Goal: Navigation & Orientation: Understand site structure

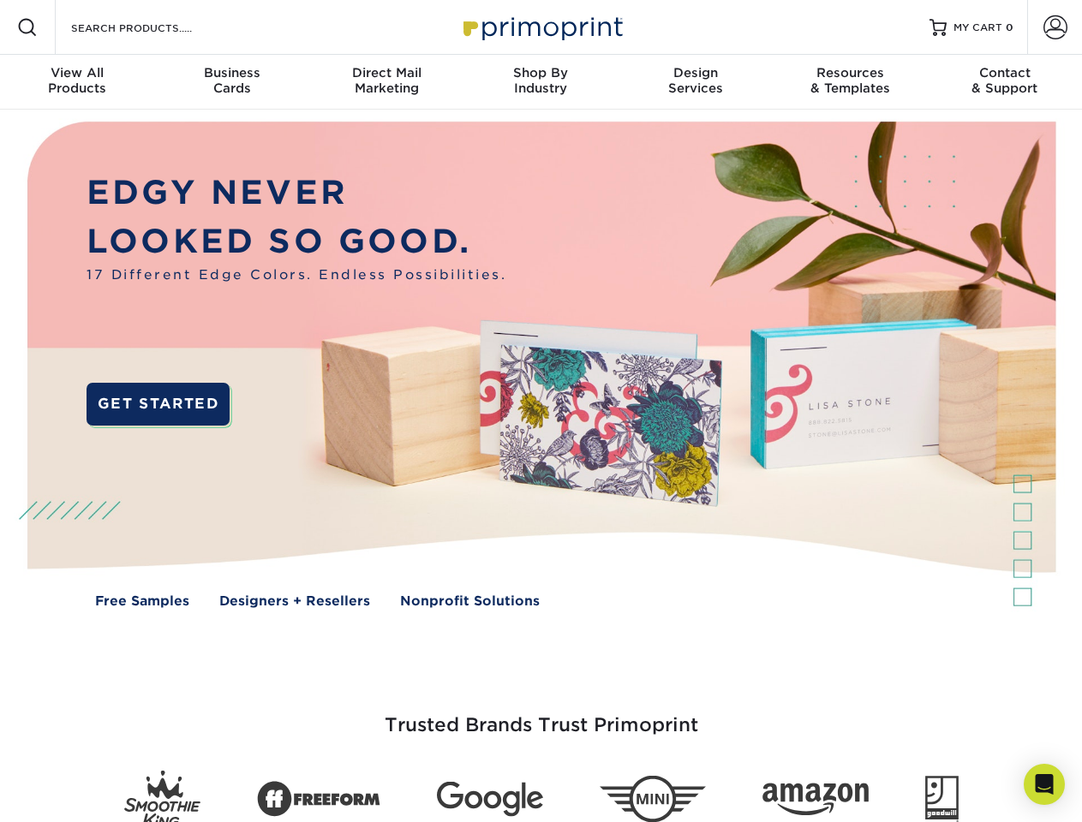
click at [541, 411] on img at bounding box center [540, 377] width 1071 height 535
click at [27, 27] on span at bounding box center [27, 27] width 21 height 21
click at [1055, 27] on span at bounding box center [1055, 27] width 24 height 24
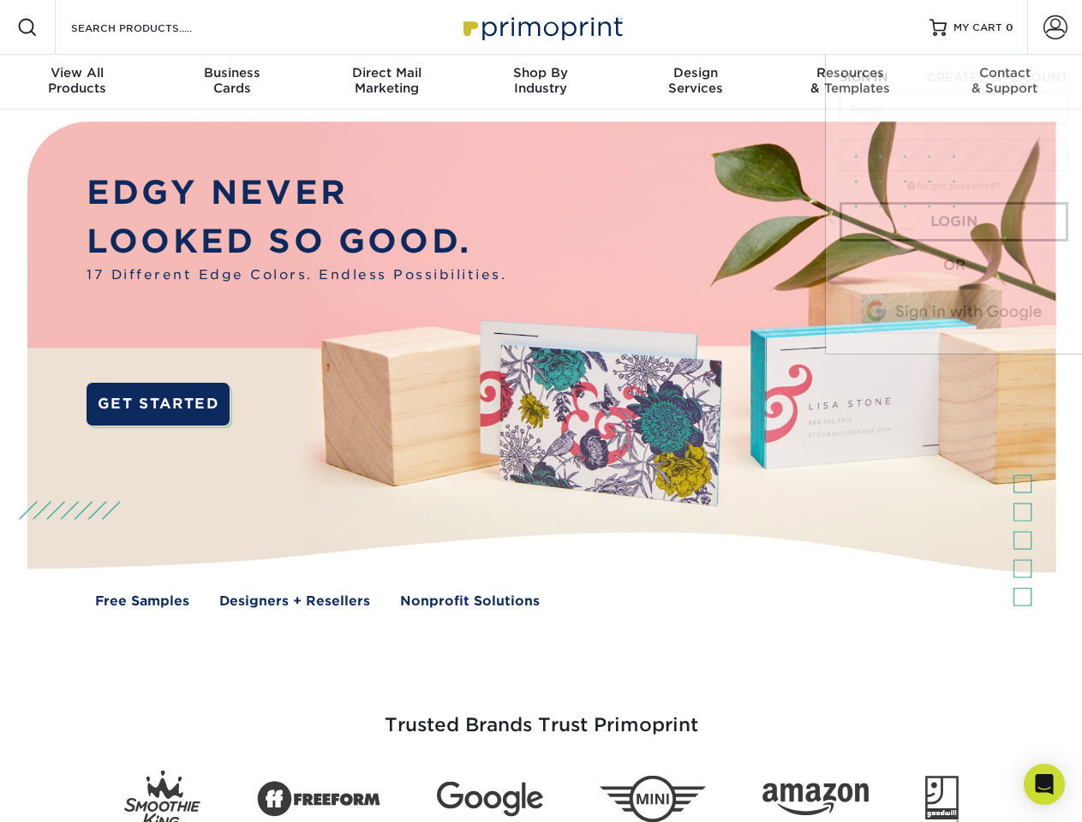
click at [77, 82] on div "View All Products" at bounding box center [77, 80] width 154 height 31
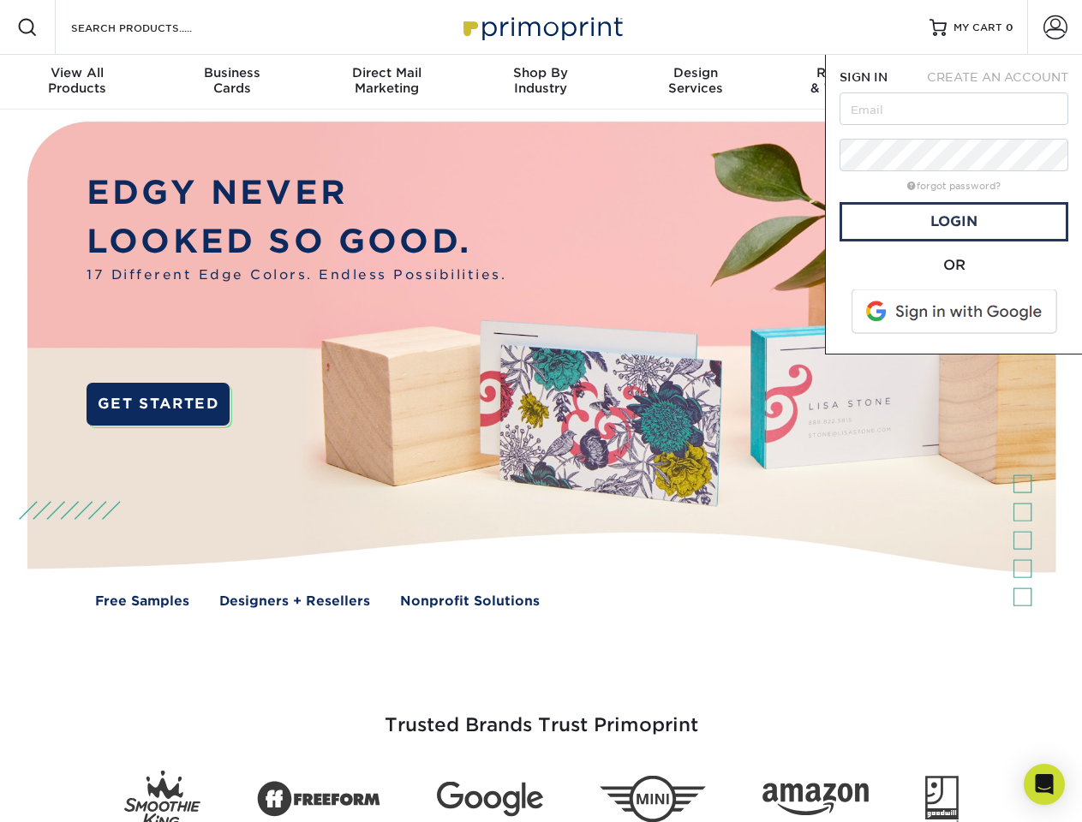
click at [231, 82] on div "Business Cards" at bounding box center [231, 80] width 154 height 31
click at [386, 82] on div "Direct Mail Marketing" at bounding box center [386, 80] width 154 height 31
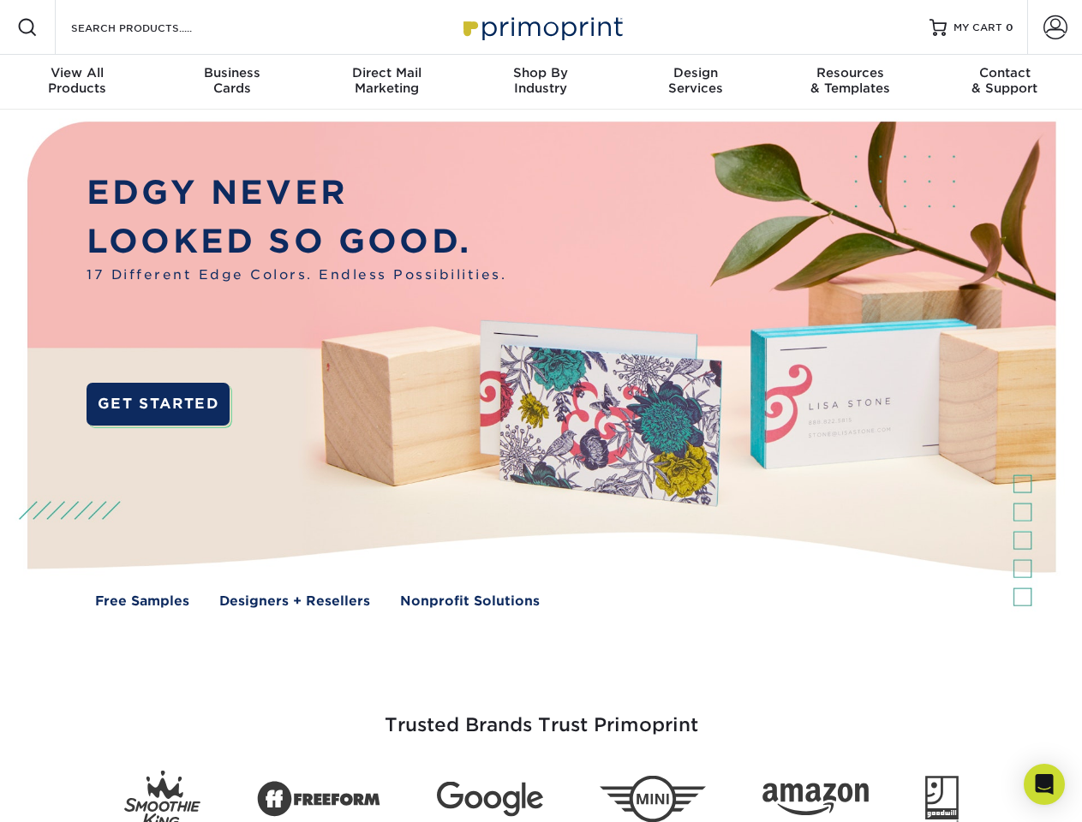
click at [541, 82] on div "Shop By Industry" at bounding box center [540, 80] width 154 height 31
click at [696, 82] on div "Design Services" at bounding box center [695, 80] width 154 height 31
click at [850, 82] on div "Resources & Templates" at bounding box center [850, 80] width 154 height 31
click at [1005, 82] on div "Contact & Support" at bounding box center [1005, 80] width 154 height 31
